Goal: Transaction & Acquisition: Subscribe to service/newsletter

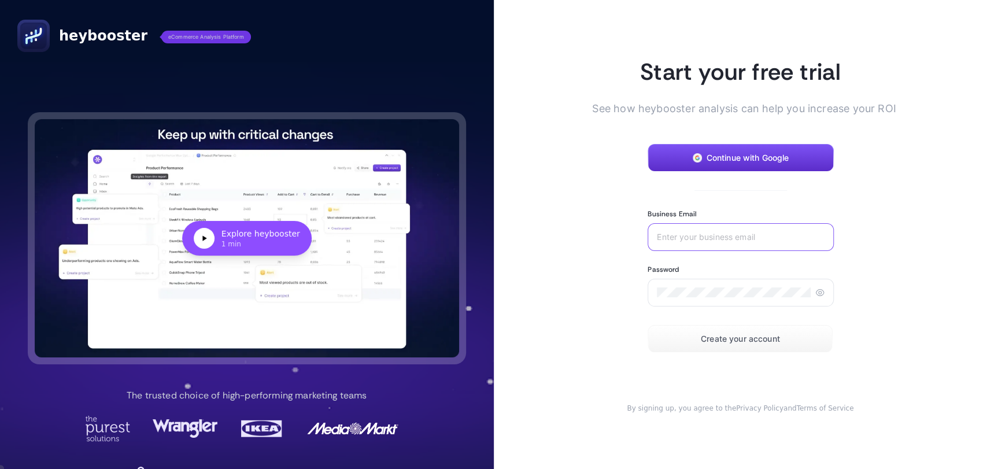
click at [733, 237] on input "Business Email" at bounding box center [740, 237] width 167 height 9
click at [756, 157] on span "Continue with Google" at bounding box center [748, 157] width 83 height 9
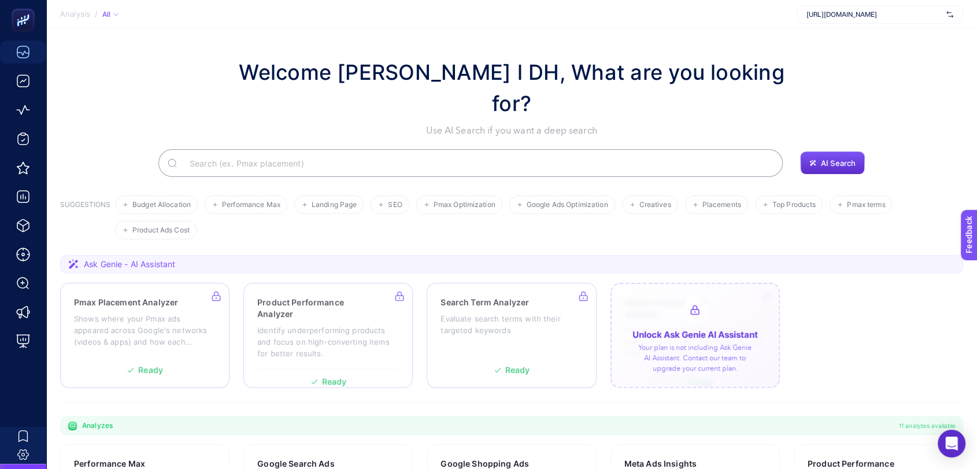
drag, startPoint x: 0, startPoint y: 0, endPoint x: 680, endPoint y: 334, distance: 757.7
click at [680, 334] on div at bounding box center [695, 335] width 169 height 105
